Goal: Navigation & Orientation: Go to known website

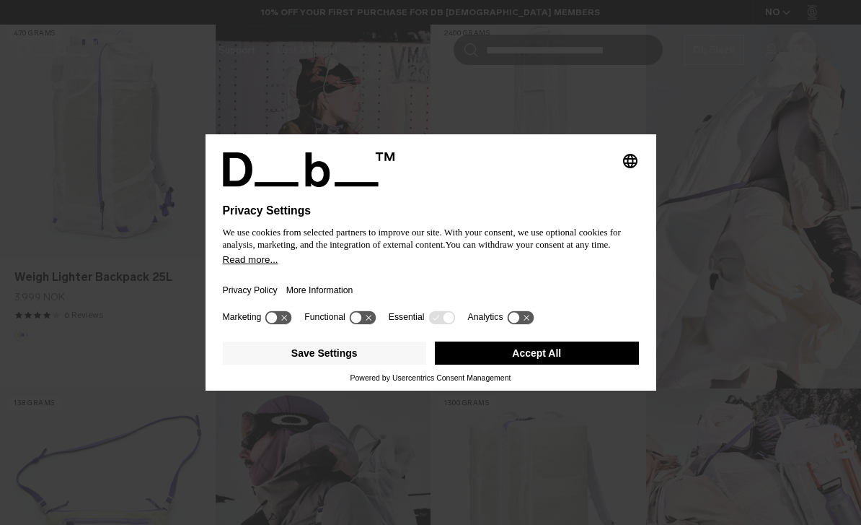
scroll to position [493, 0]
click at [628, 170] on icon "Select language" at bounding box center [630, 160] width 17 height 17
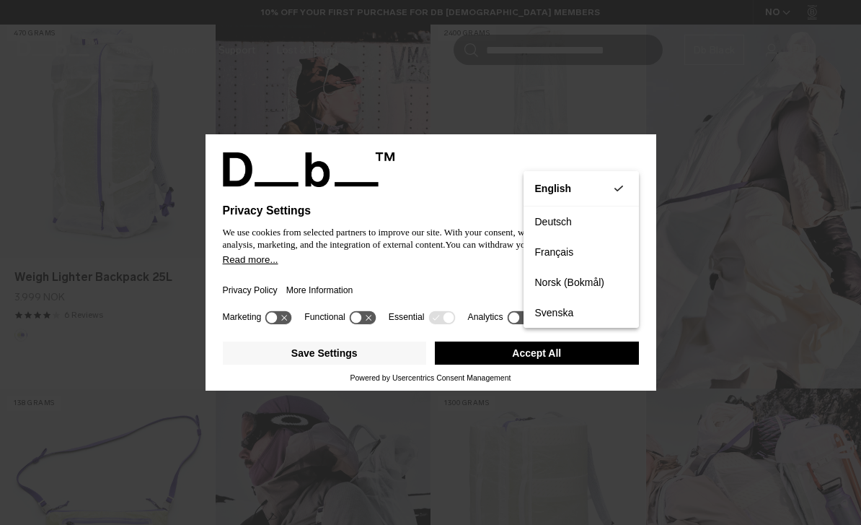
click at [579, 223] on button "Deutsch" at bounding box center [581, 221] width 115 height 30
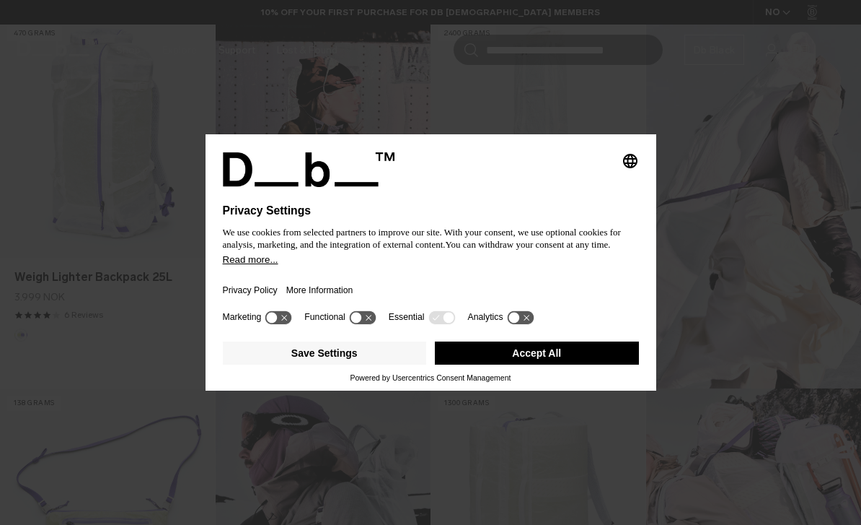
scroll to position [0, 0]
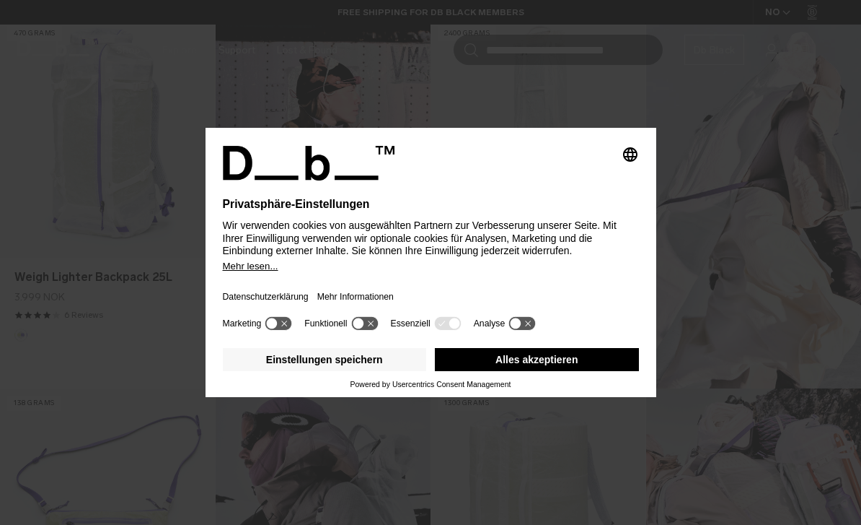
click at [333, 371] on button "Einstellungen speichern" at bounding box center [325, 359] width 204 height 23
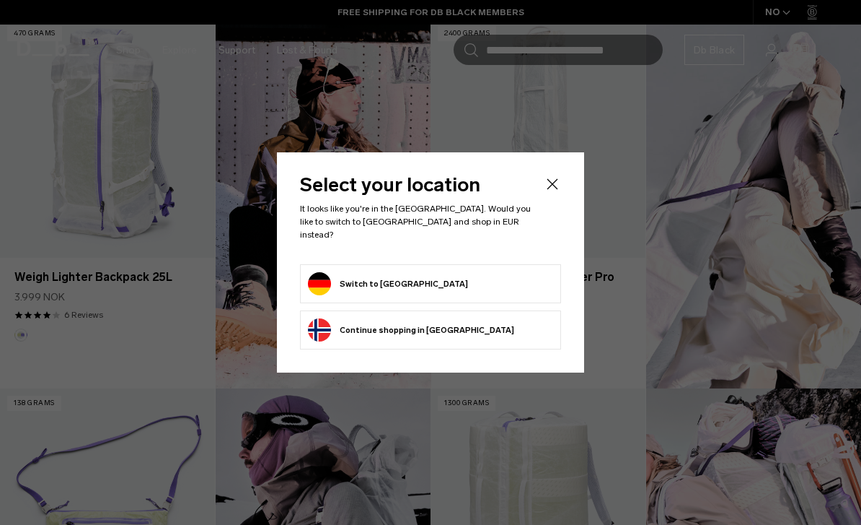
click at [482, 295] on form "Switch to Germany" at bounding box center [430, 283] width 245 height 23
click at [466, 295] on form "Switch to Germany" at bounding box center [430, 283] width 245 height 23
click at [366, 292] on button "Switch to Germany" at bounding box center [388, 283] width 160 height 23
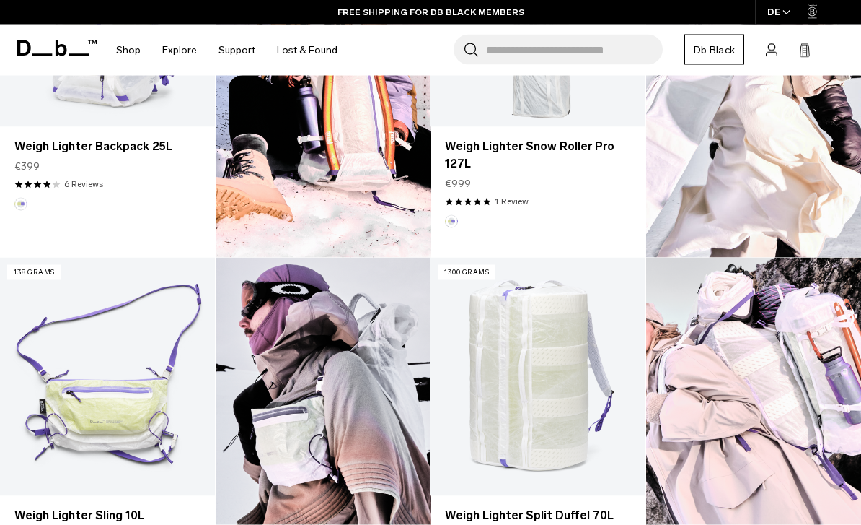
scroll to position [605, 0]
